Goal: Navigation & Orientation: Find specific page/section

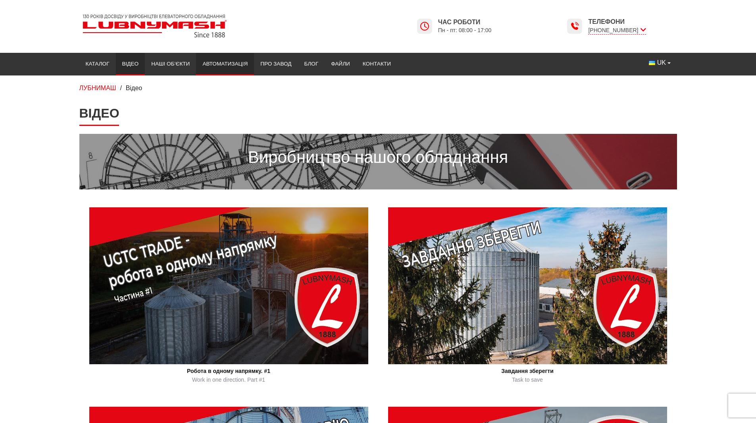
click at [204, 58] on link "Автоматизація" at bounding box center [225, 63] width 58 height 17
click at [171, 60] on link "Наші об’єкти" at bounding box center [170, 63] width 51 height 17
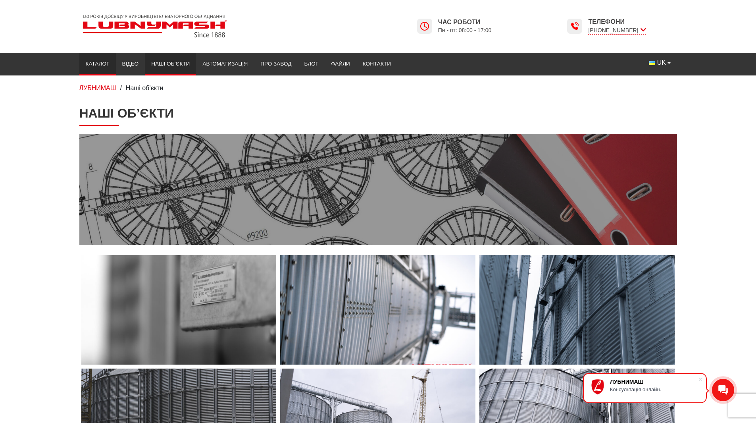
click at [100, 64] on link "Каталог" at bounding box center [97, 63] width 37 height 17
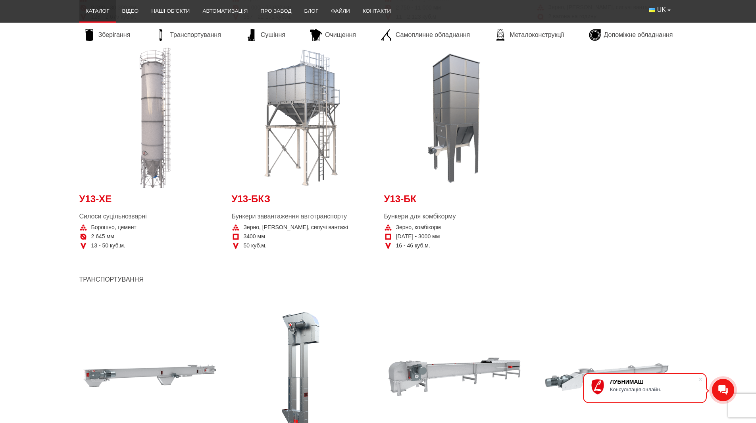
scroll to position [357, 0]
